Goal: Task Accomplishment & Management: Complete application form

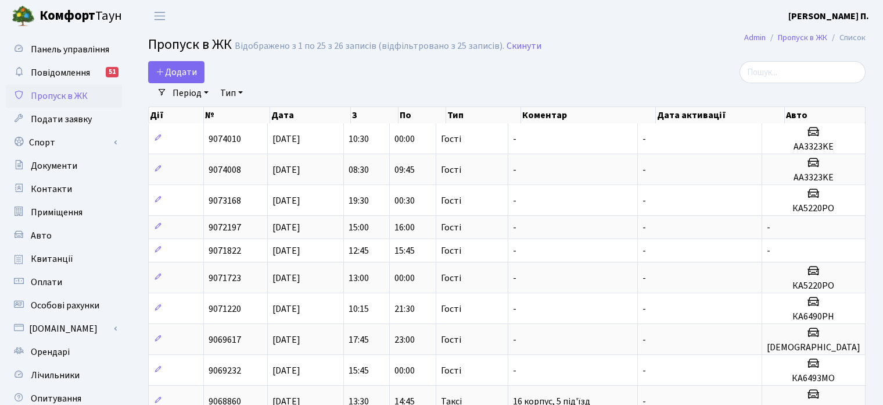
select select "25"
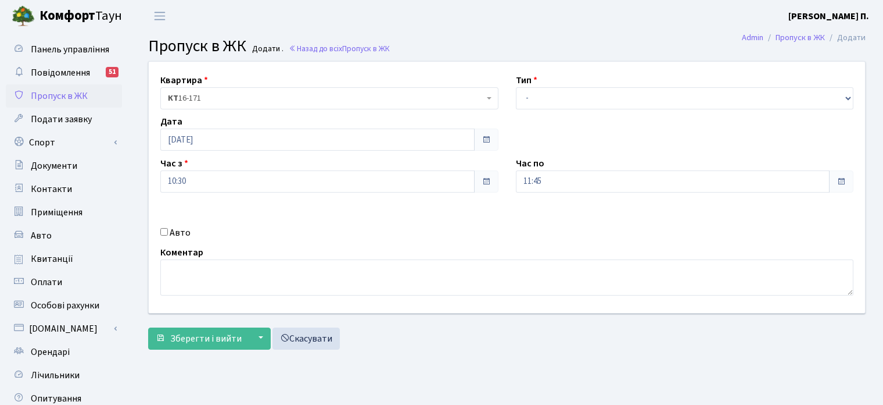
select select "3"
click at [516, 87] on select "- Доставка Таксі Гості Сервіс" at bounding box center [685, 98] width 338 height 22
click at [205, 341] on span "Зберегти і вийти" at bounding box center [205, 338] width 71 height 13
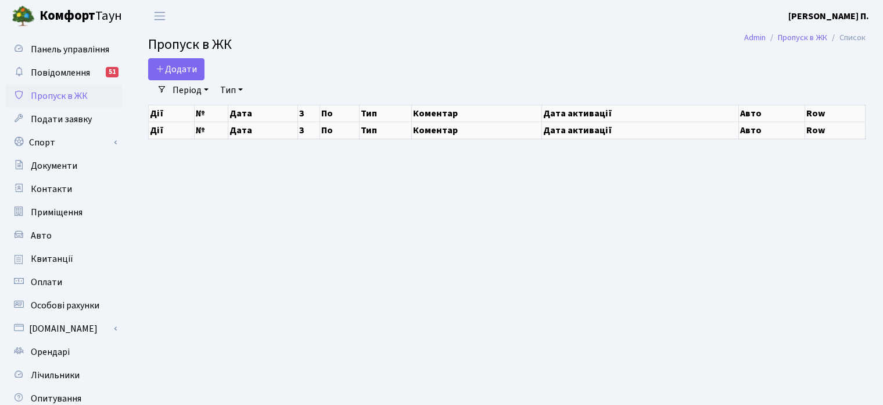
select select "25"
